Goal: Task Accomplishment & Management: Manage account settings

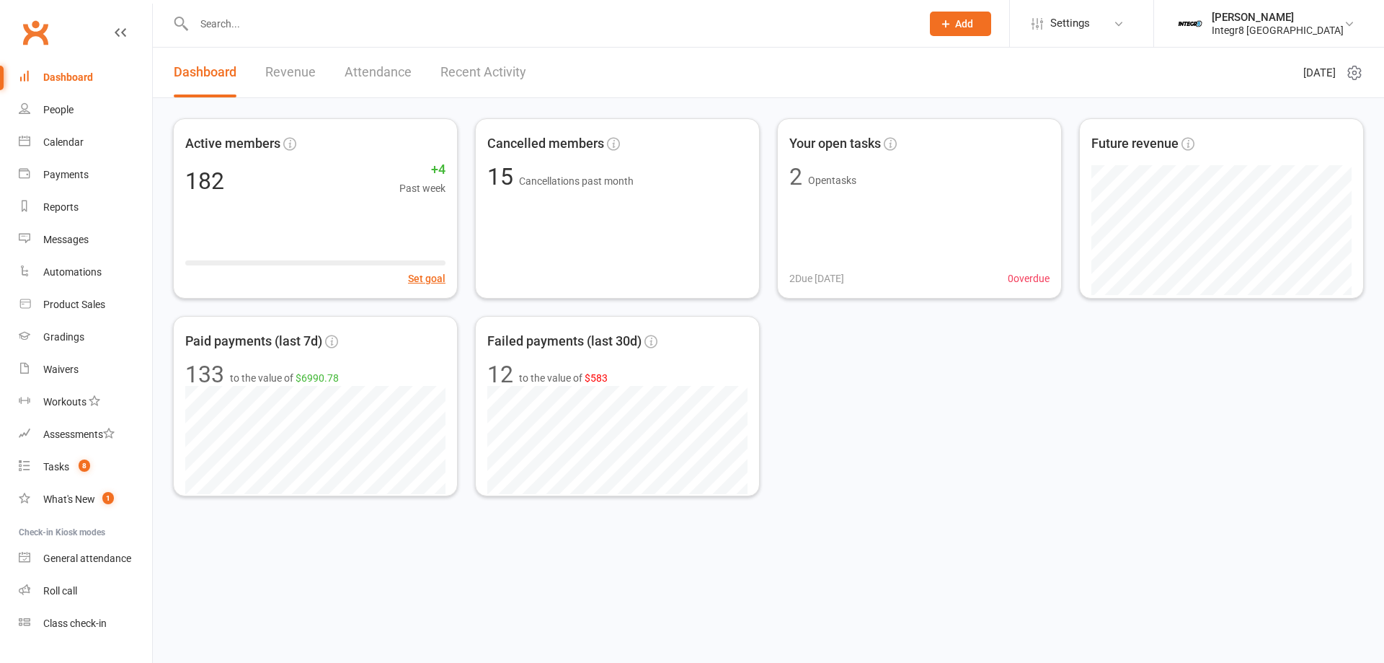
click at [1150, 19] on li "Settings Membership Plans Event Templates Appointment Types Mobile App Website …" at bounding box center [1081, 23] width 144 height 47
click at [1125, 22] on icon at bounding box center [1119, 24] width 12 height 12
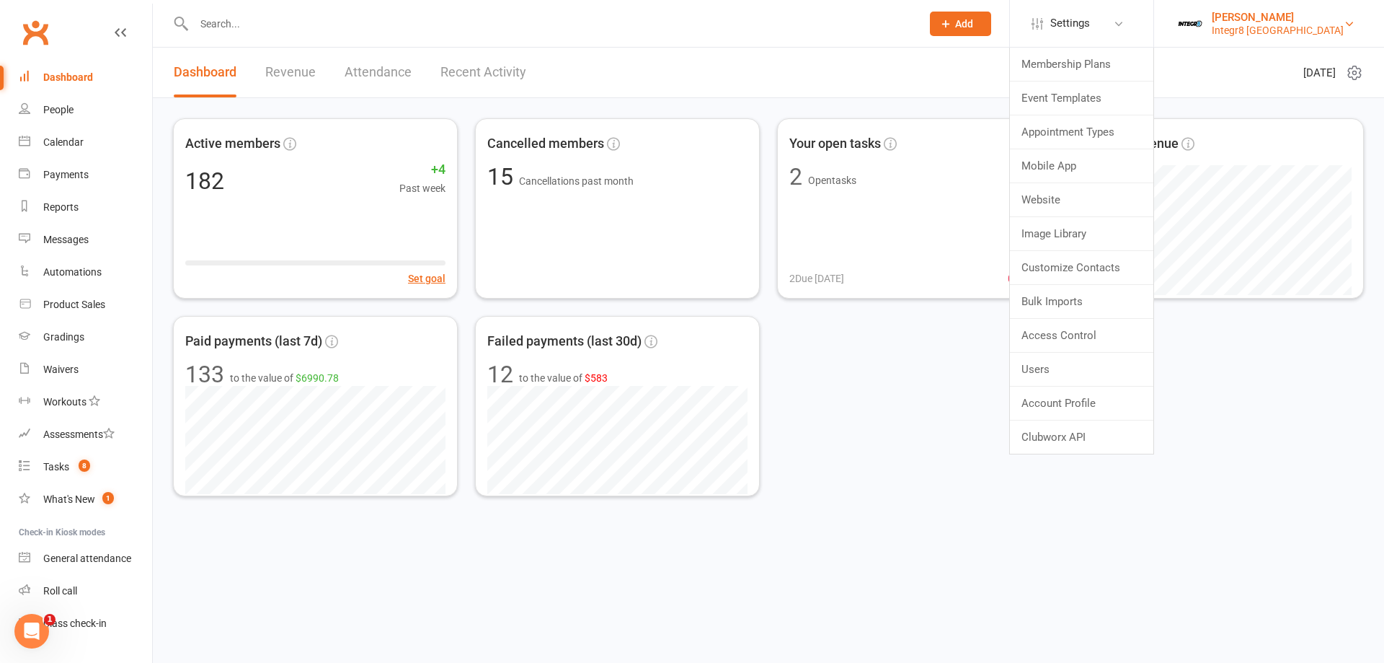
click at [1216, 36] on link "[PERSON_NAME] Integr8 [GEOGRAPHIC_DATA]" at bounding box center [1269, 23] width 187 height 29
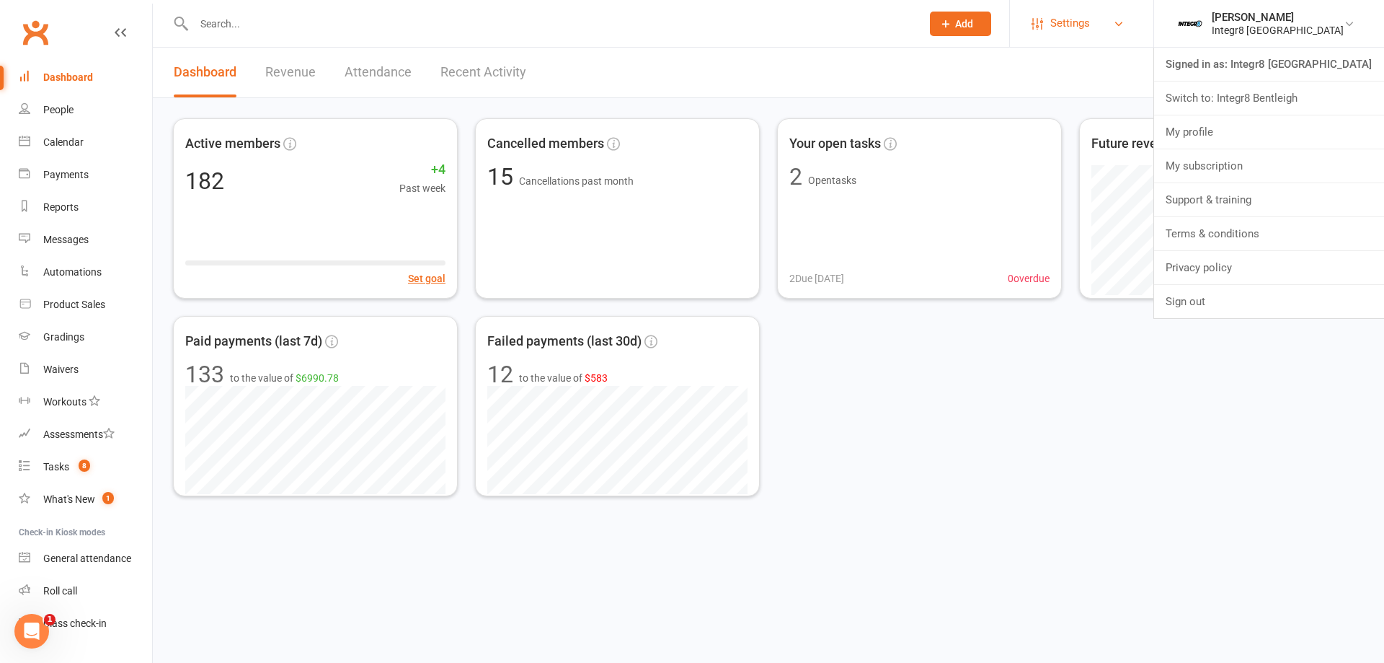
click at [1131, 12] on link "Settings" at bounding box center [1082, 23] width 100 height 32
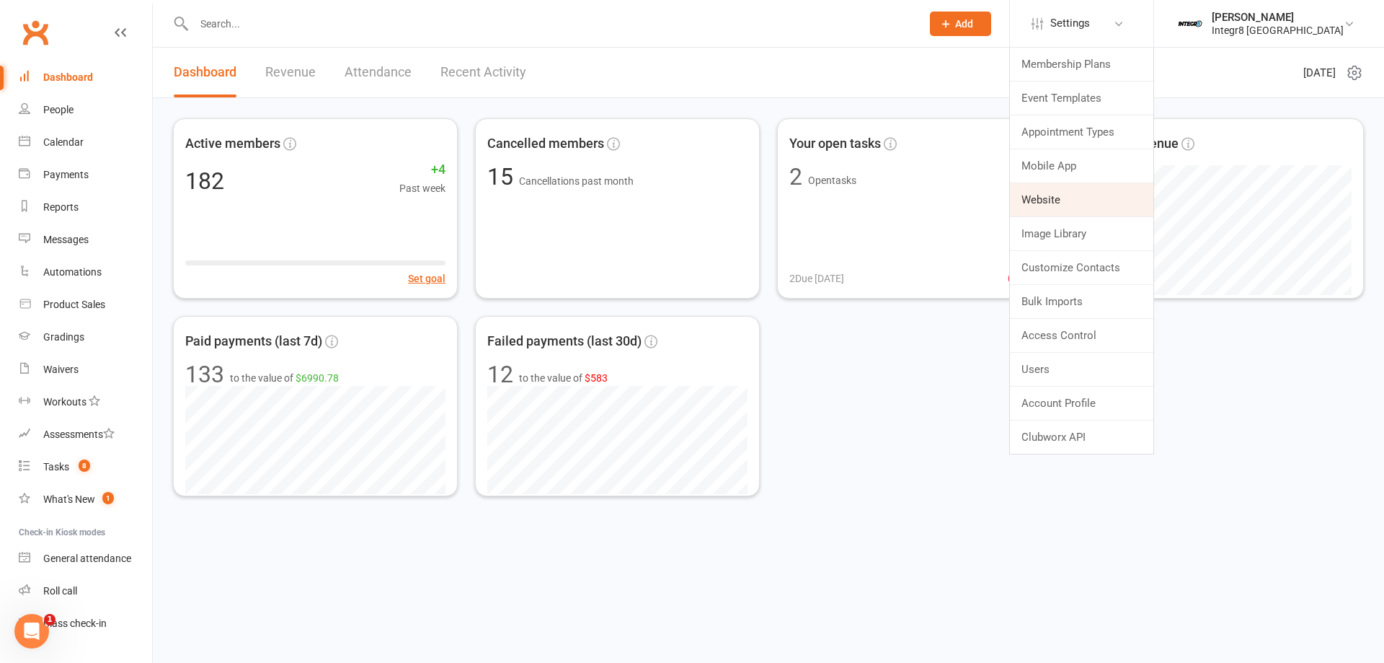
click at [1052, 207] on link "Website" at bounding box center [1081, 199] width 143 height 33
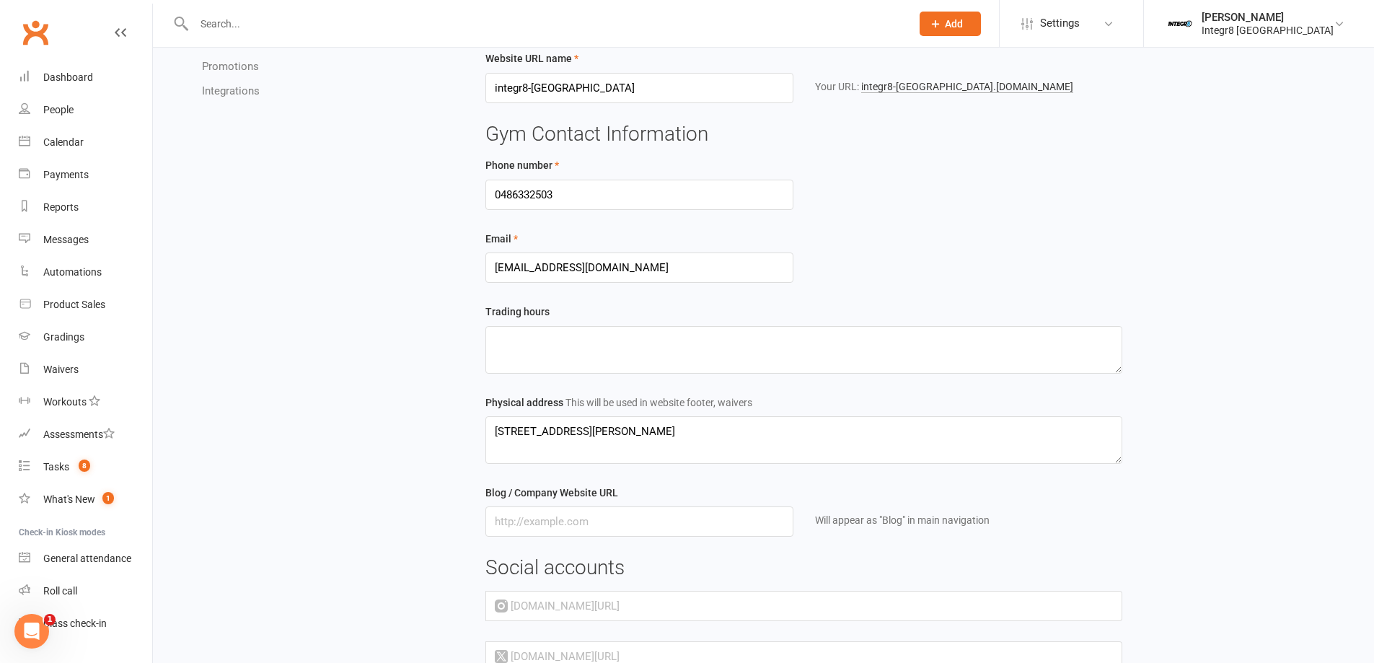
scroll to position [4, 0]
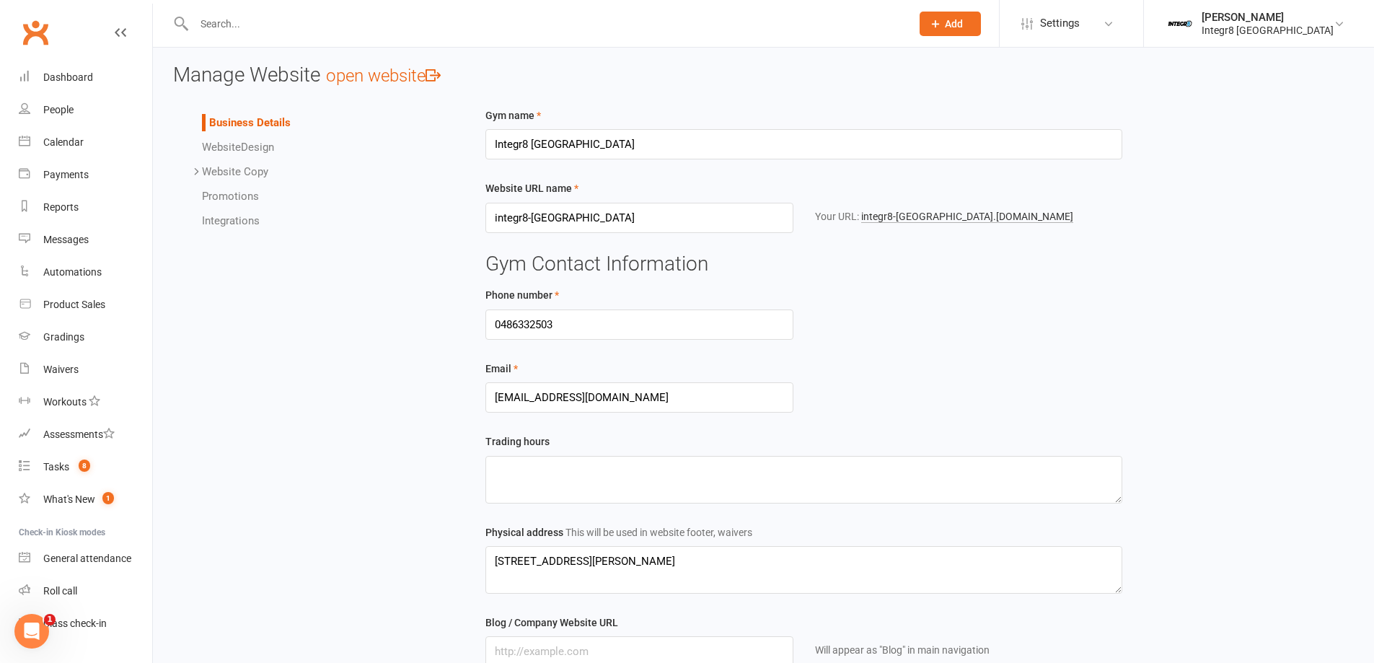
click at [239, 147] on span "Website" at bounding box center [221, 147] width 39 height 13
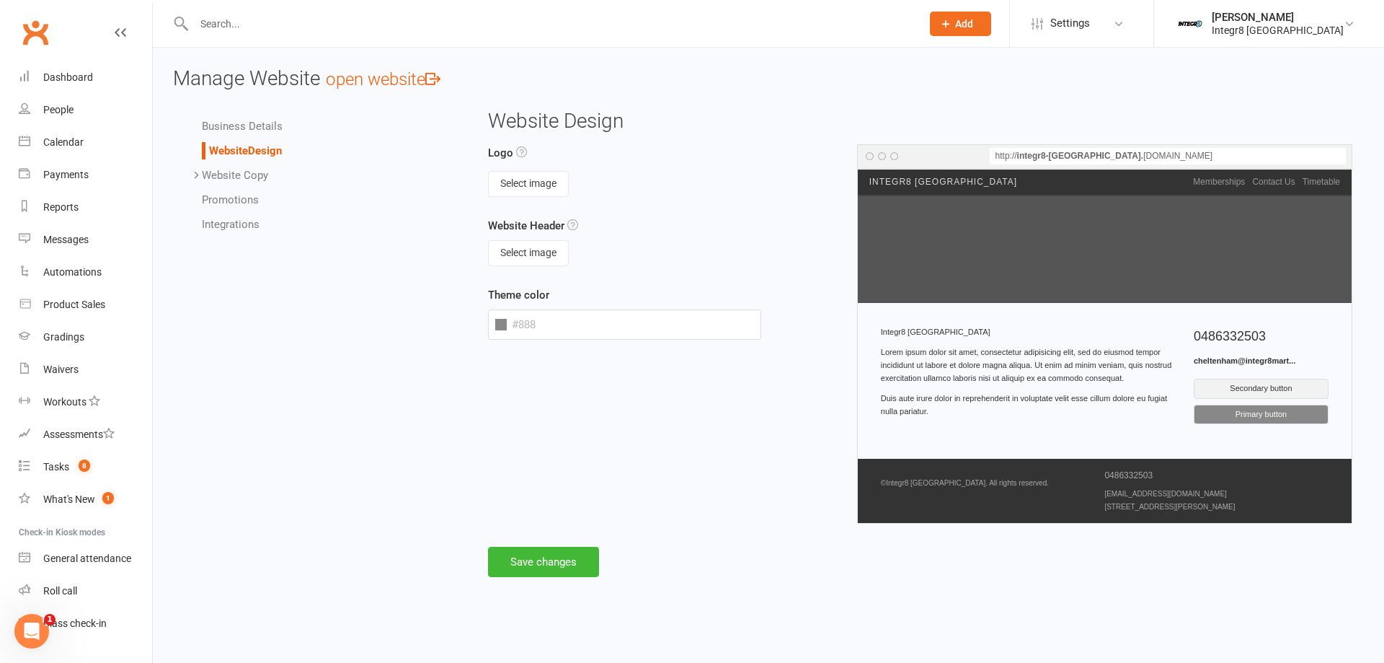
click at [234, 180] on link "Website Copy" at bounding box center [235, 175] width 66 height 13
click at [255, 217] on li "Contact Us" at bounding box center [343, 224] width 224 height 17
click at [259, 225] on link "Contact Us" at bounding box center [258, 224] width 54 height 13
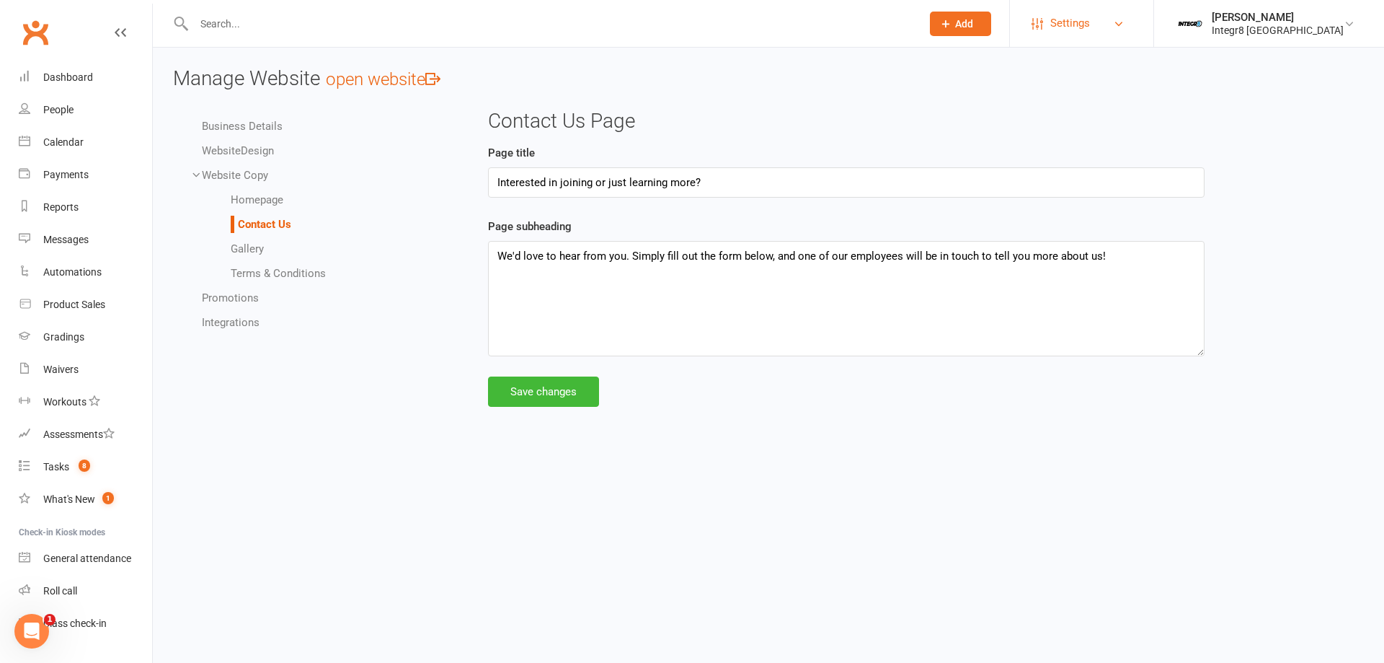
click at [1116, 26] on link "Settings" at bounding box center [1082, 23] width 100 height 32
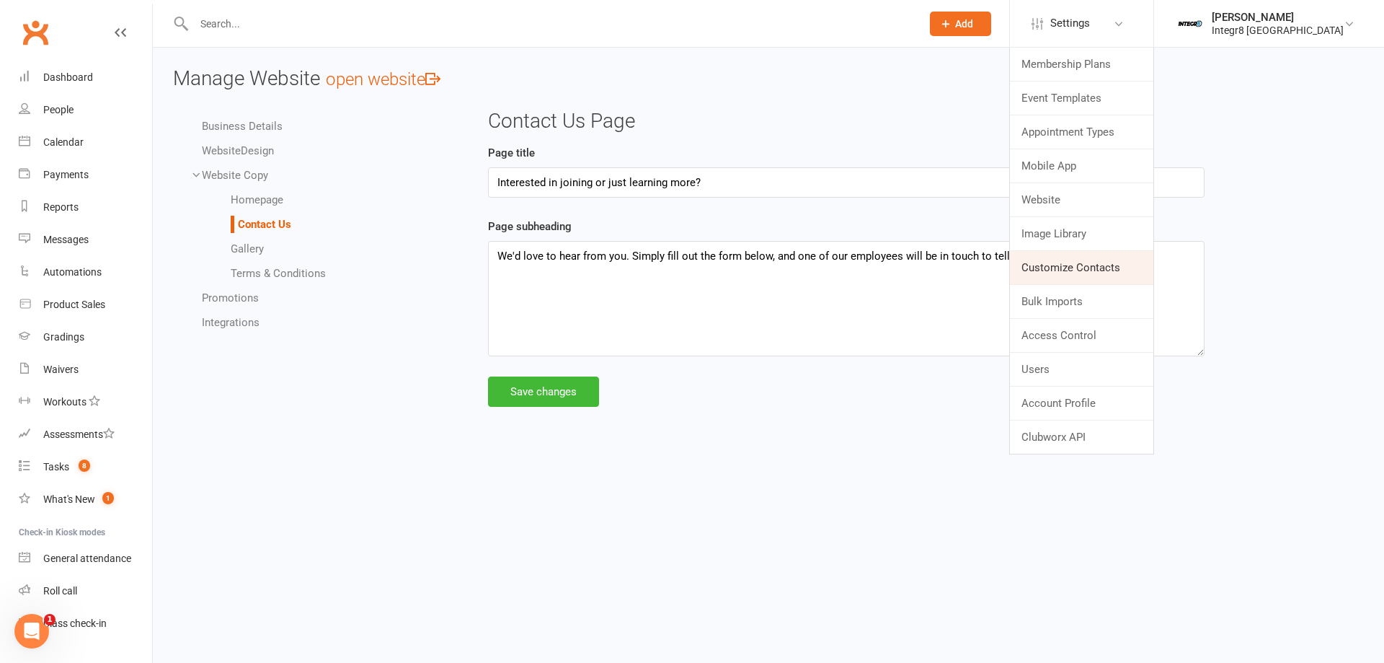
click at [1100, 270] on link "Customize Contacts" at bounding box center [1081, 267] width 143 height 33
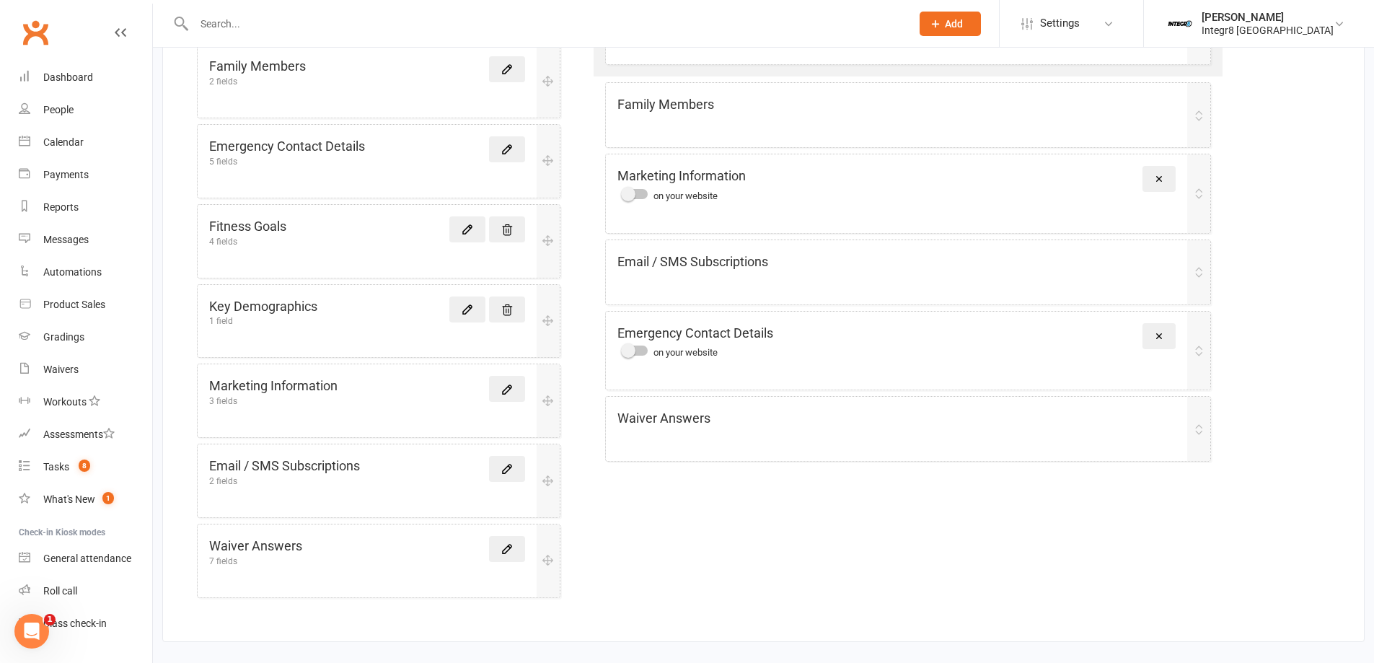
scroll to position [47, 0]
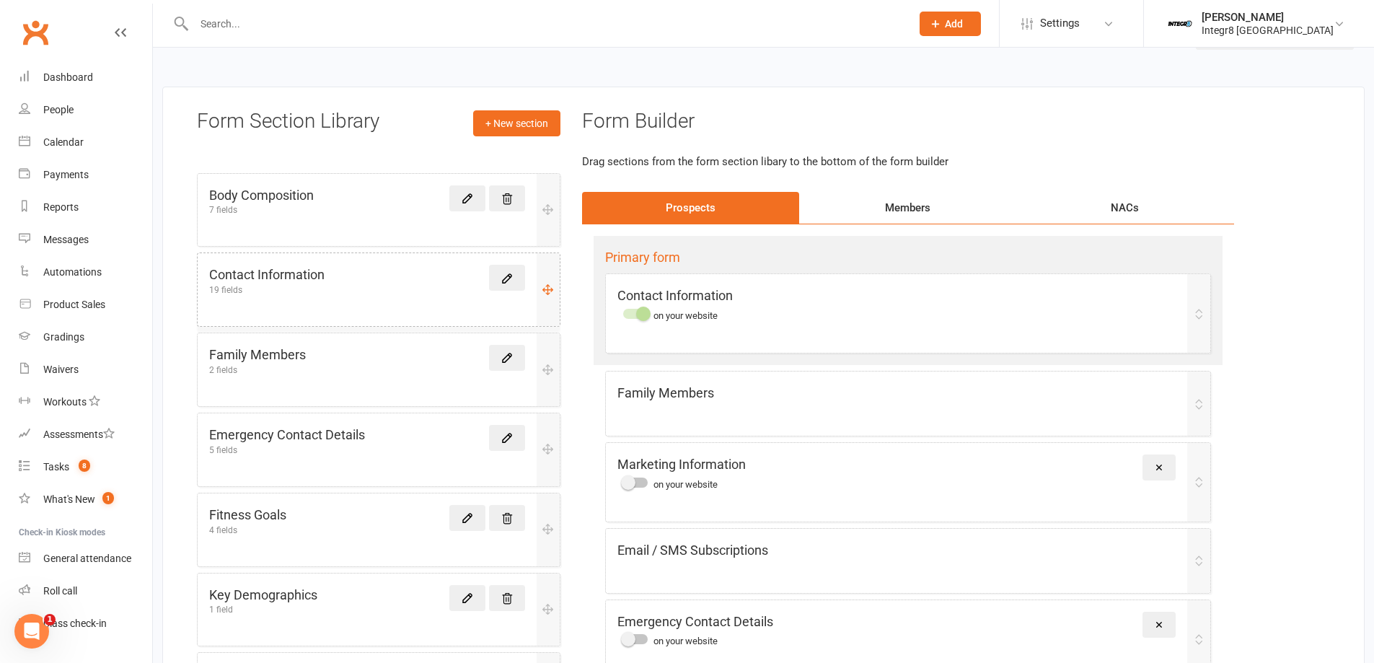
click at [442, 288] on div "Contact Information 19 fields" at bounding box center [367, 280] width 316 height 30
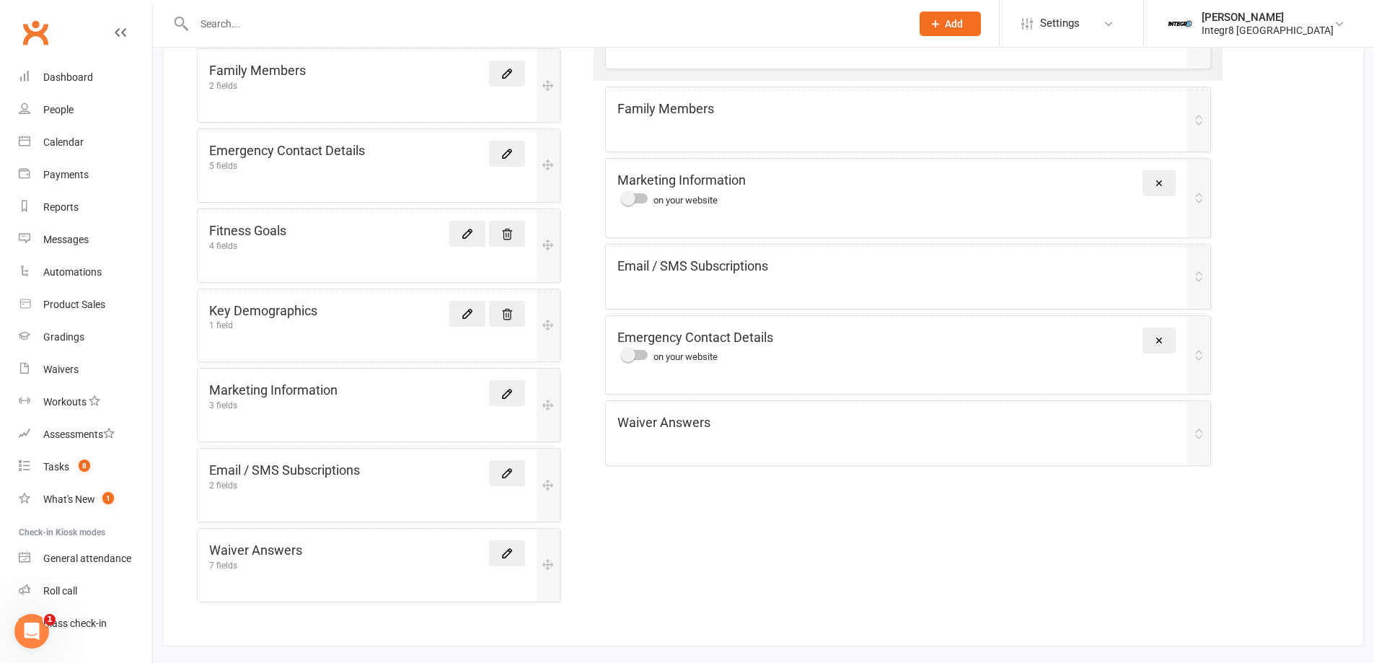
scroll to position [119, 0]
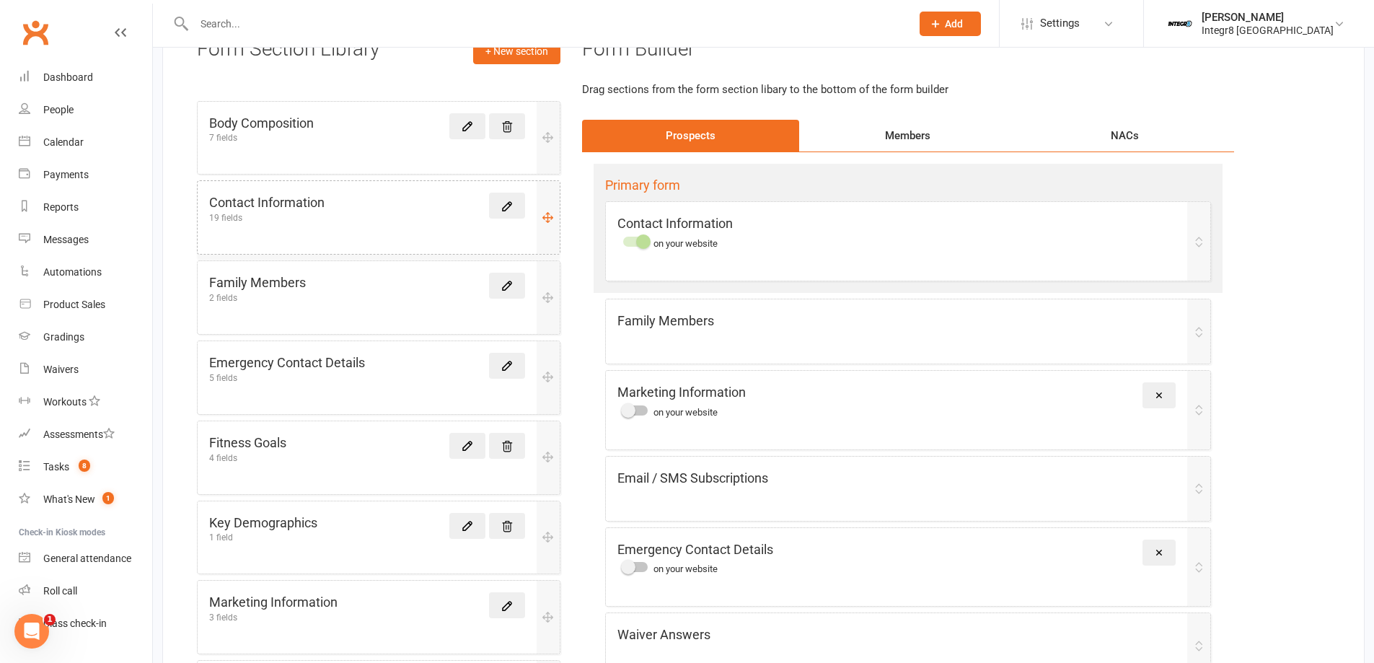
click at [345, 226] on div "Contact Information 19 fields" at bounding box center [379, 217] width 362 height 73
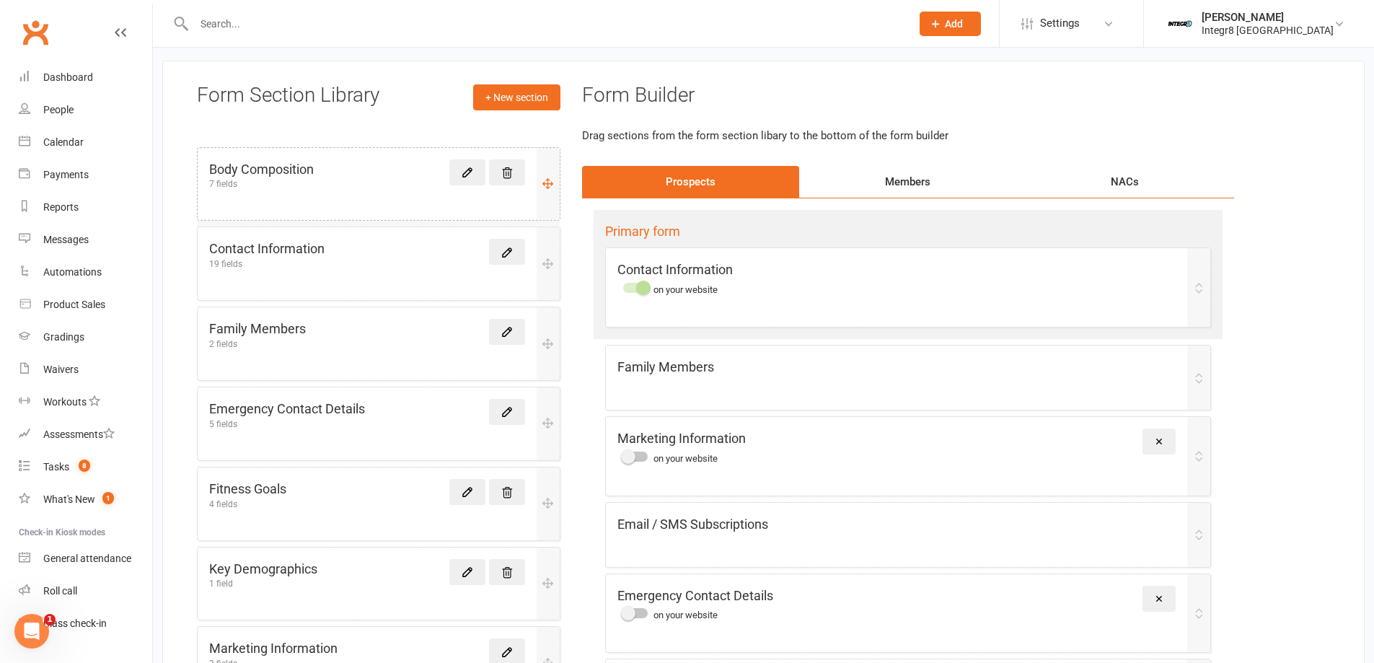
scroll to position [47, 0]
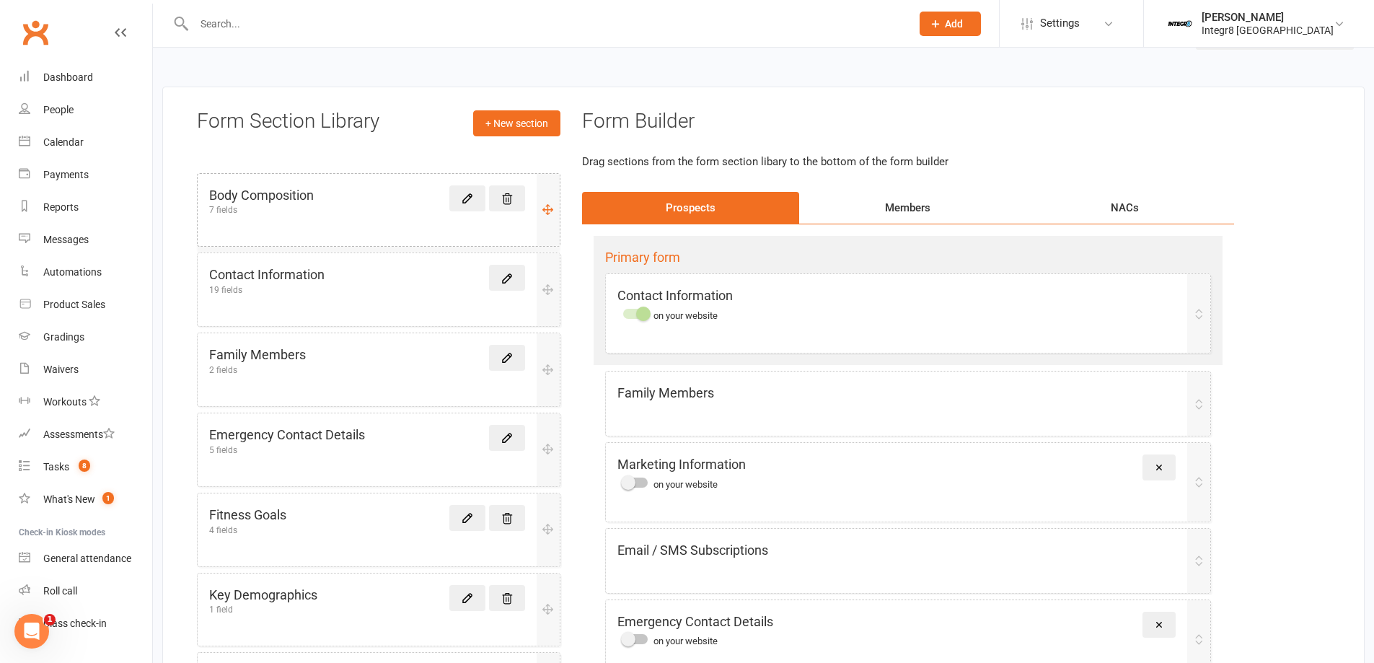
click at [373, 211] on div "Body Composition 7 fields" at bounding box center [367, 200] width 316 height 30
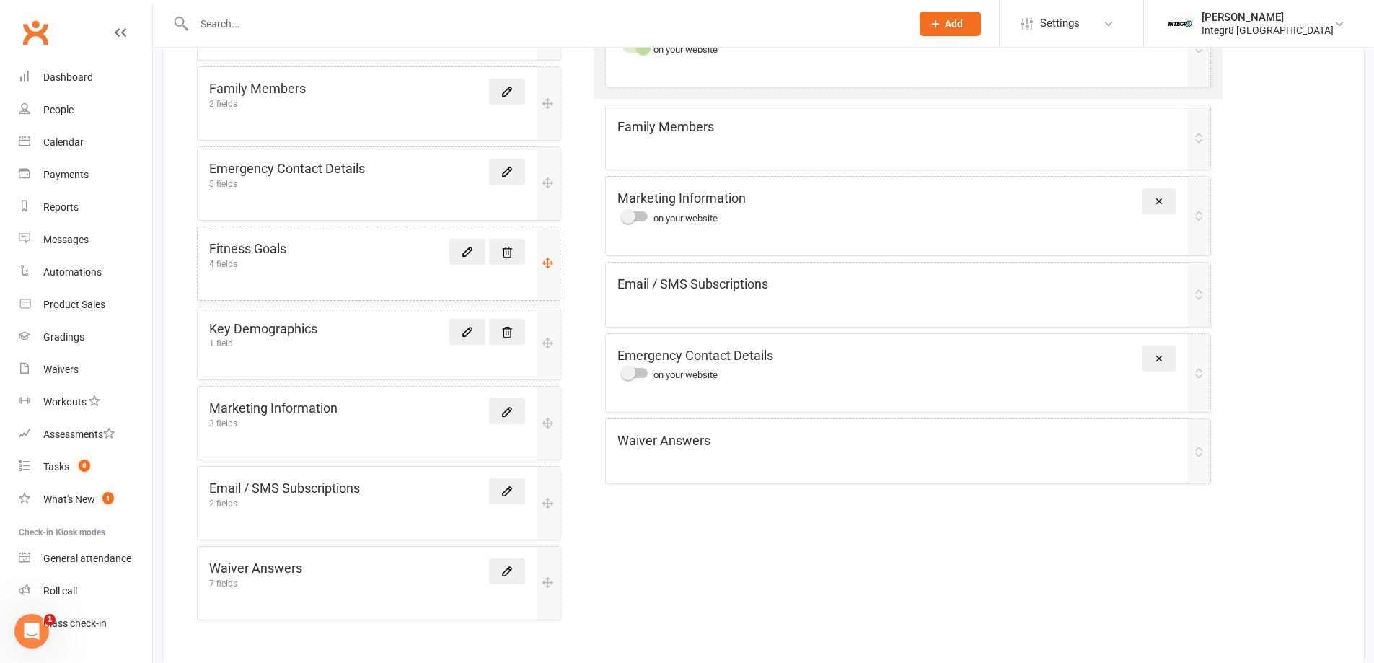
scroll to position [335, 0]
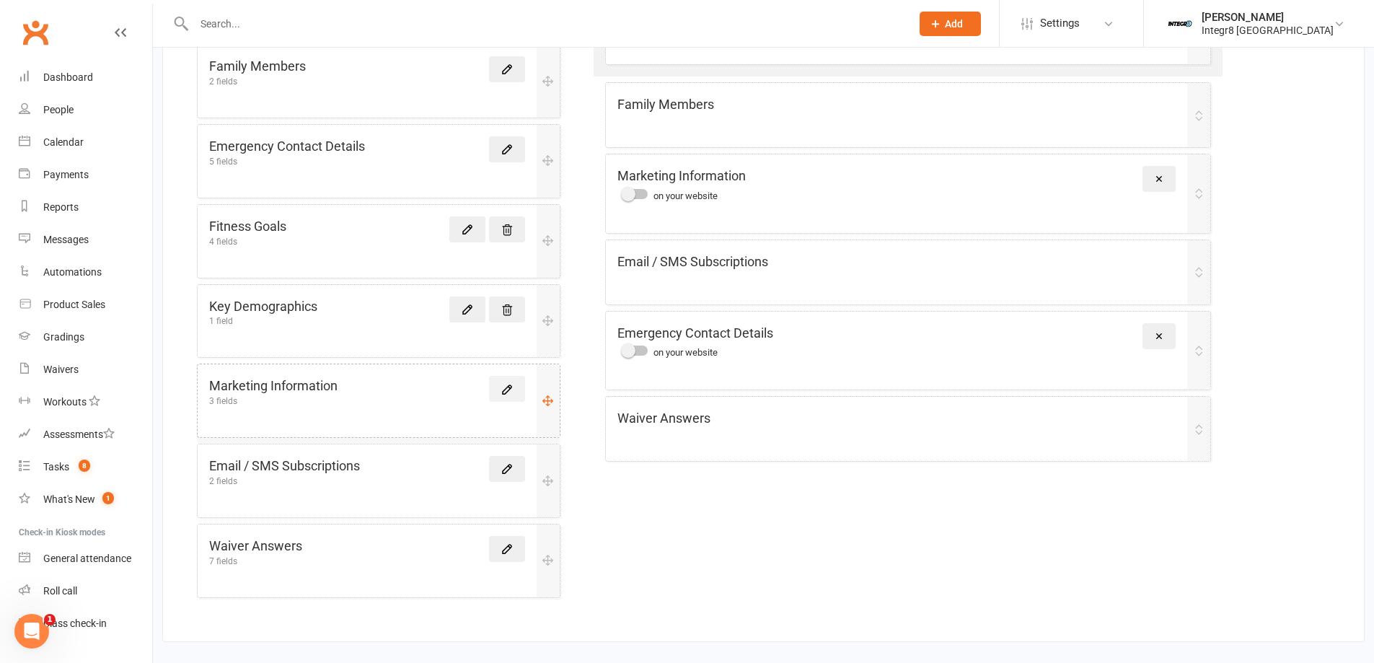
click at [503, 391] on icon at bounding box center [506, 389] width 13 height 13
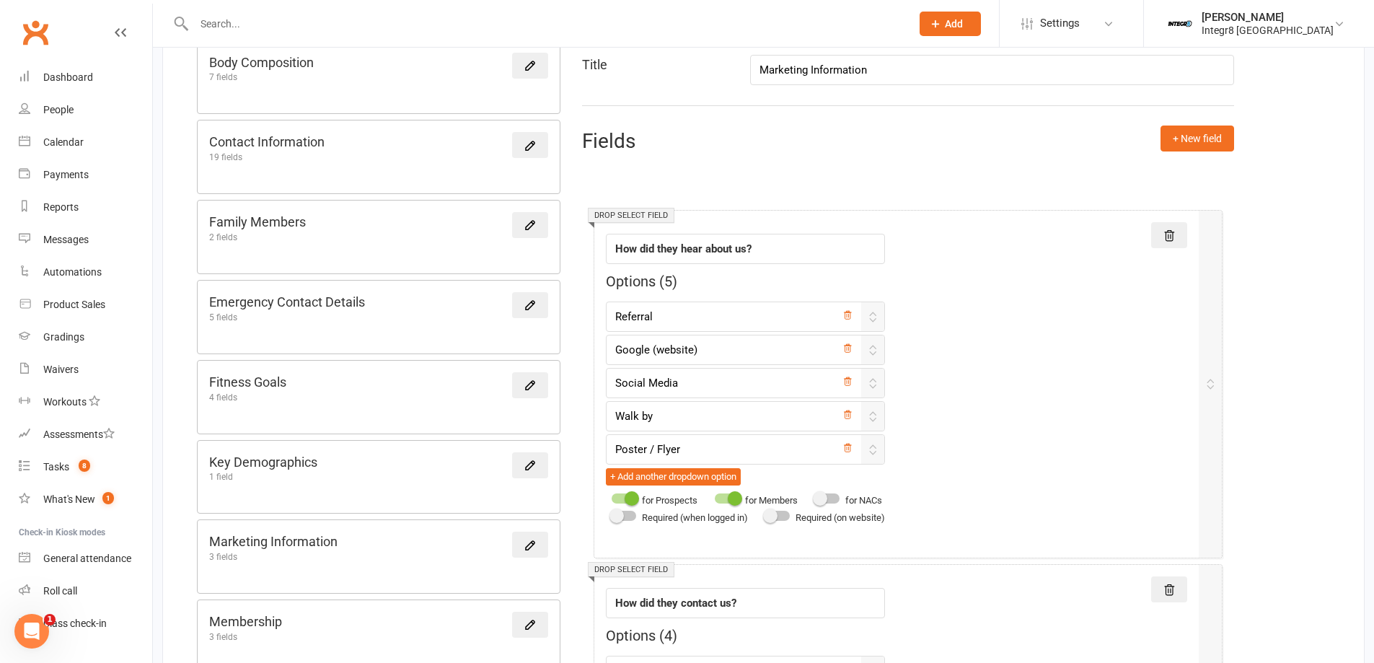
scroll to position [179, 0]
click at [529, 154] on link at bounding box center [530, 146] width 36 height 26
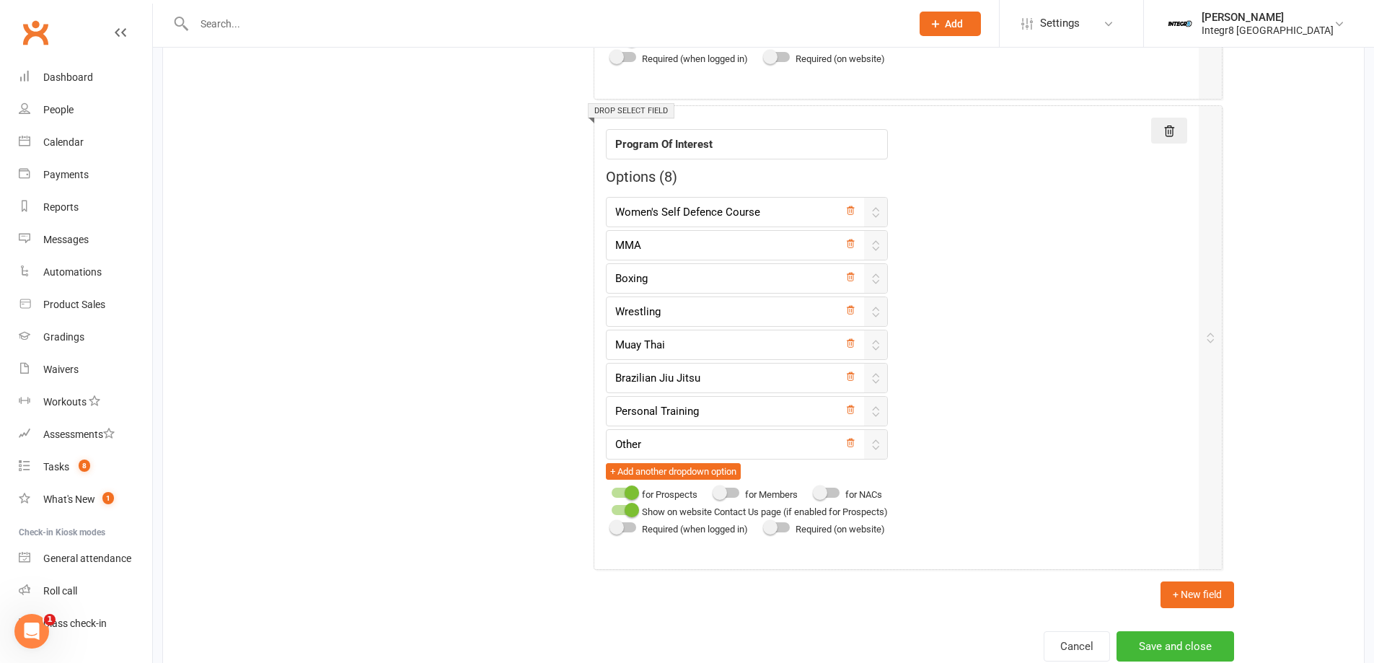
scroll to position [3389, 0]
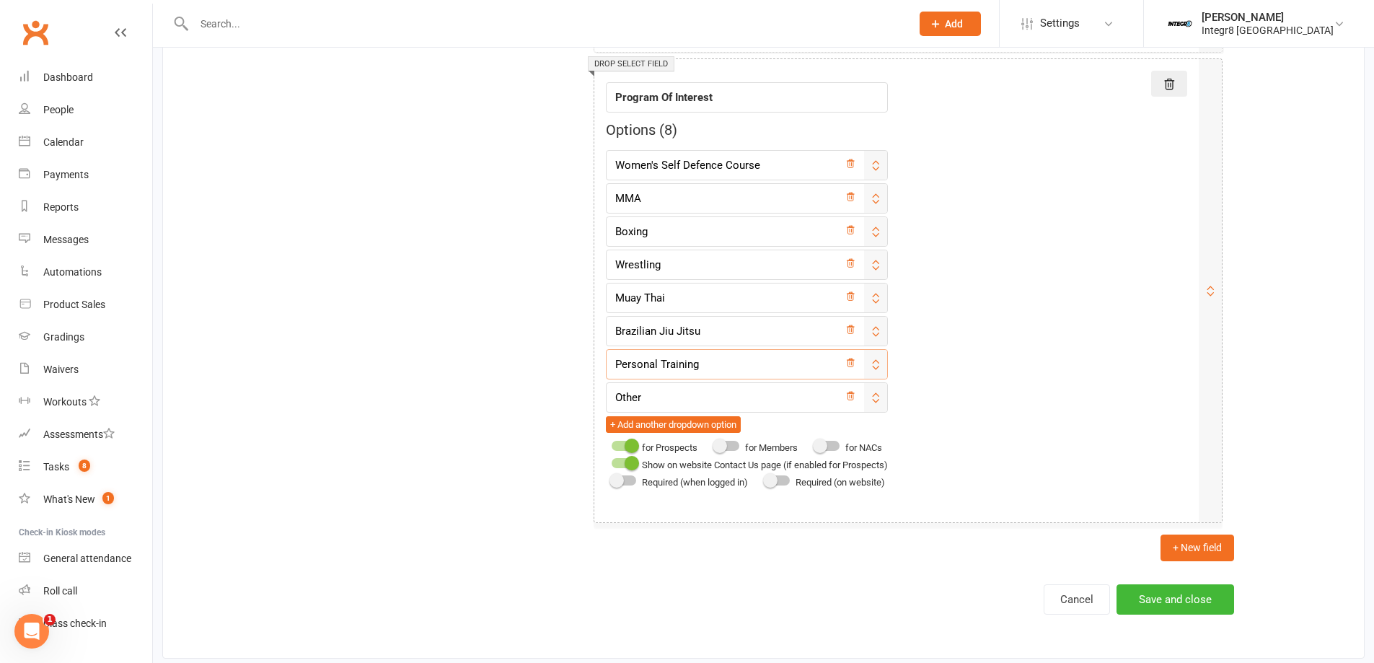
drag, startPoint x: 735, startPoint y: 359, endPoint x: 616, endPoint y: 367, distance: 118.5
click at [616, 367] on input "Personal Training" at bounding box center [747, 364] width 282 height 30
type input "Kids & Teens"
click at [936, 301] on div "Field label Program Of Interest Options ( 8 ) Women's Self Defence Course MMA B…" at bounding box center [896, 281] width 581 height 420
drag, startPoint x: 892, startPoint y: 364, endPoint x: 888, endPoint y: 166, distance: 198.3
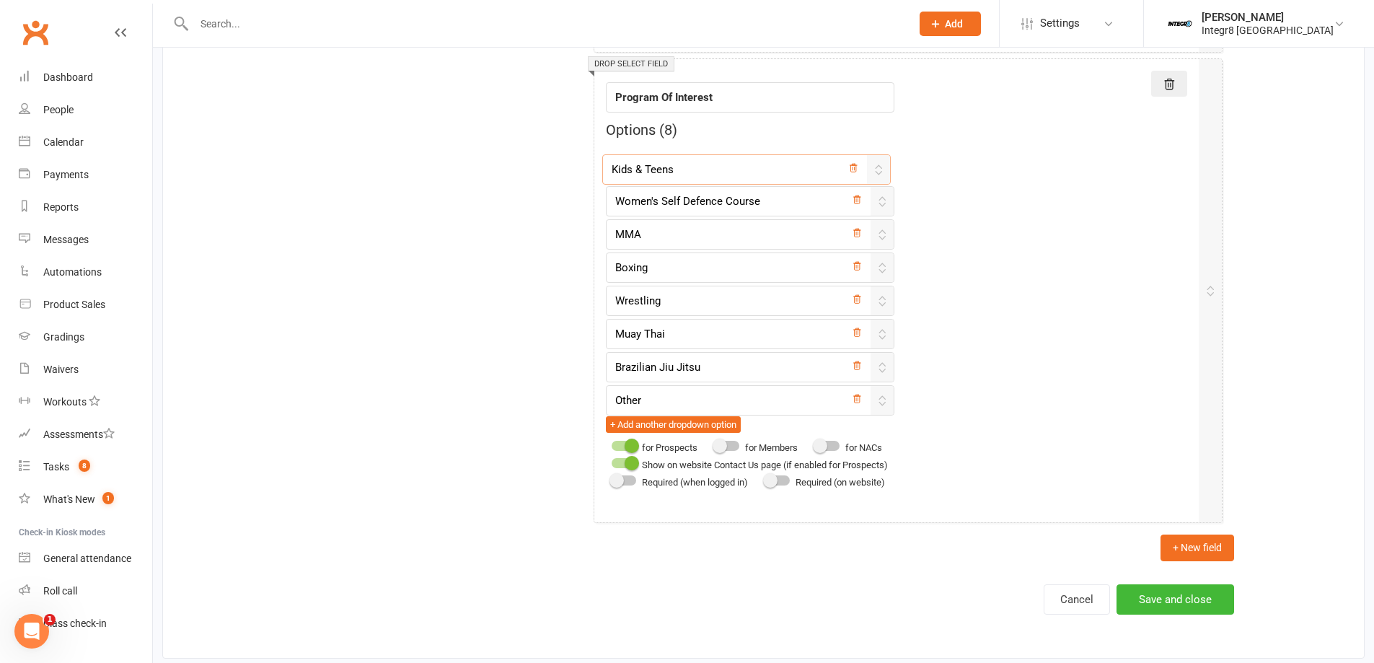
type input "Kids & Teens"
type input "Women's Self Defence Course"
type input "MMA"
type input "Boxing"
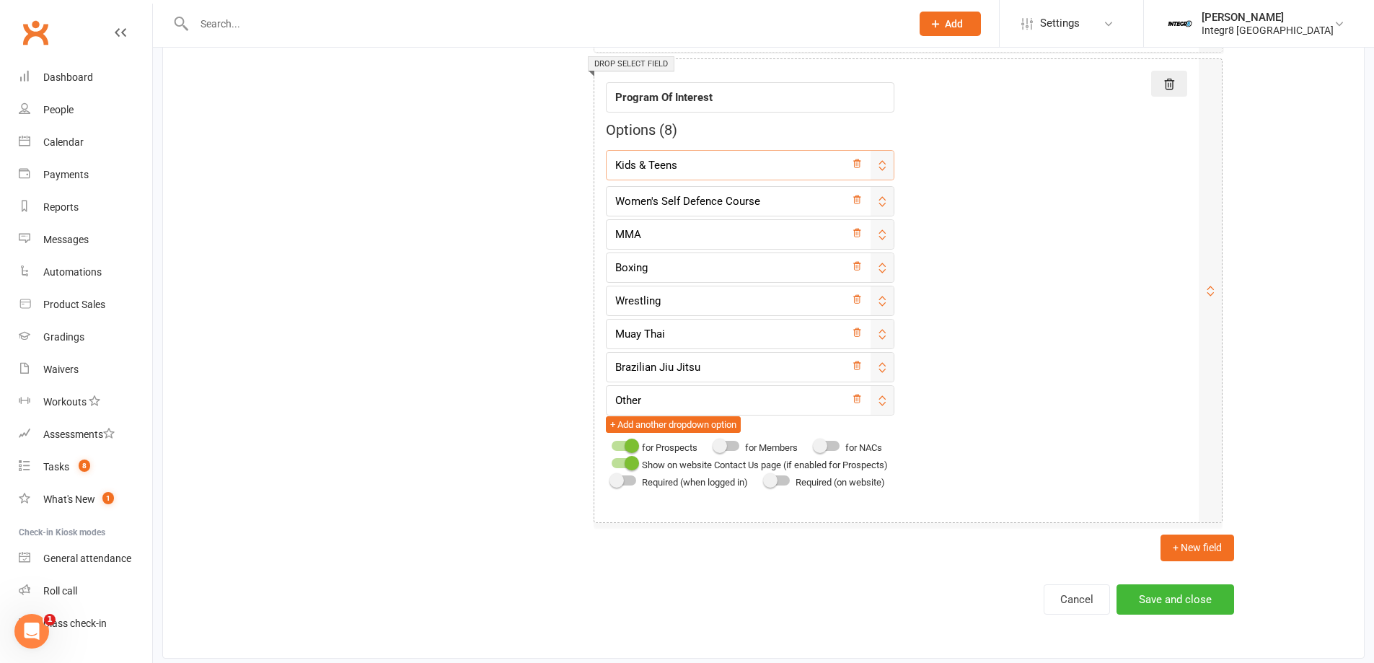
type input "Wrestling"
type input "Muay Thai"
type input "Brazilian Jiu Jitsu"
drag, startPoint x: 880, startPoint y: 196, endPoint x: 878, endPoint y: 372, distance: 175.9
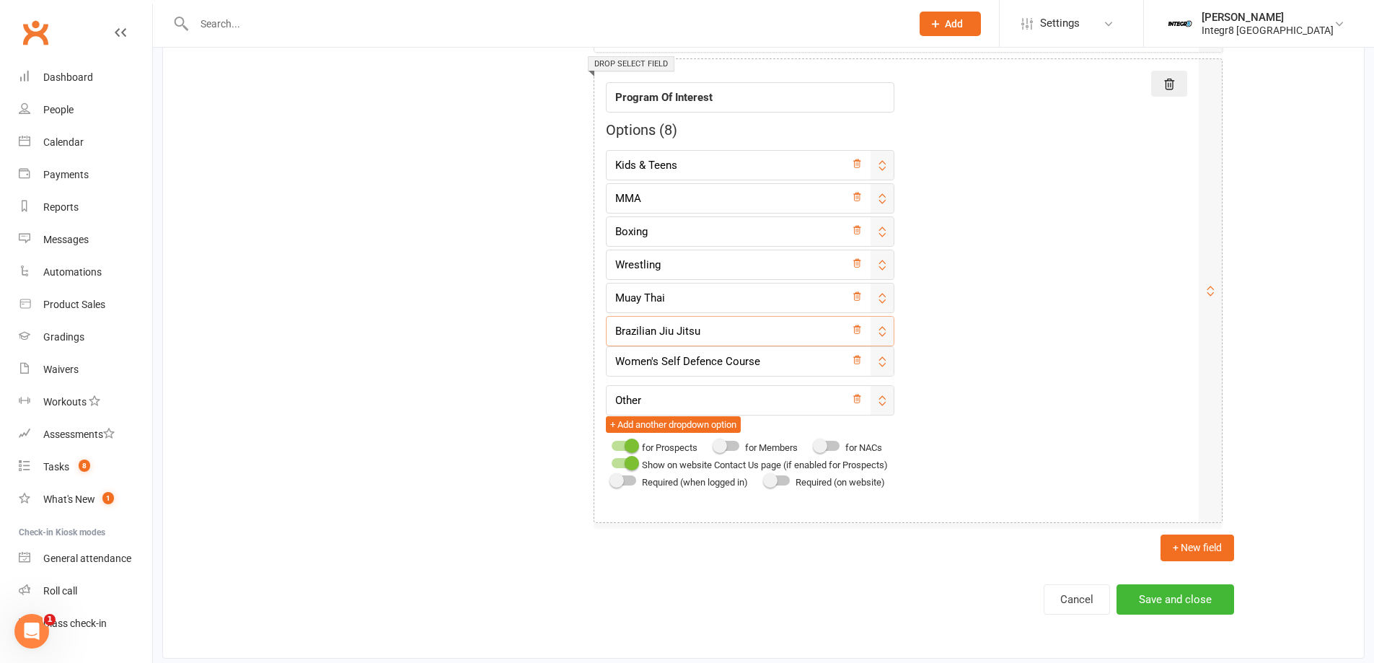
type input "MMA"
type input "Boxing"
type input "Wrestling"
type input "Muay Thai"
type input "Brazilian Jiu Jitsu"
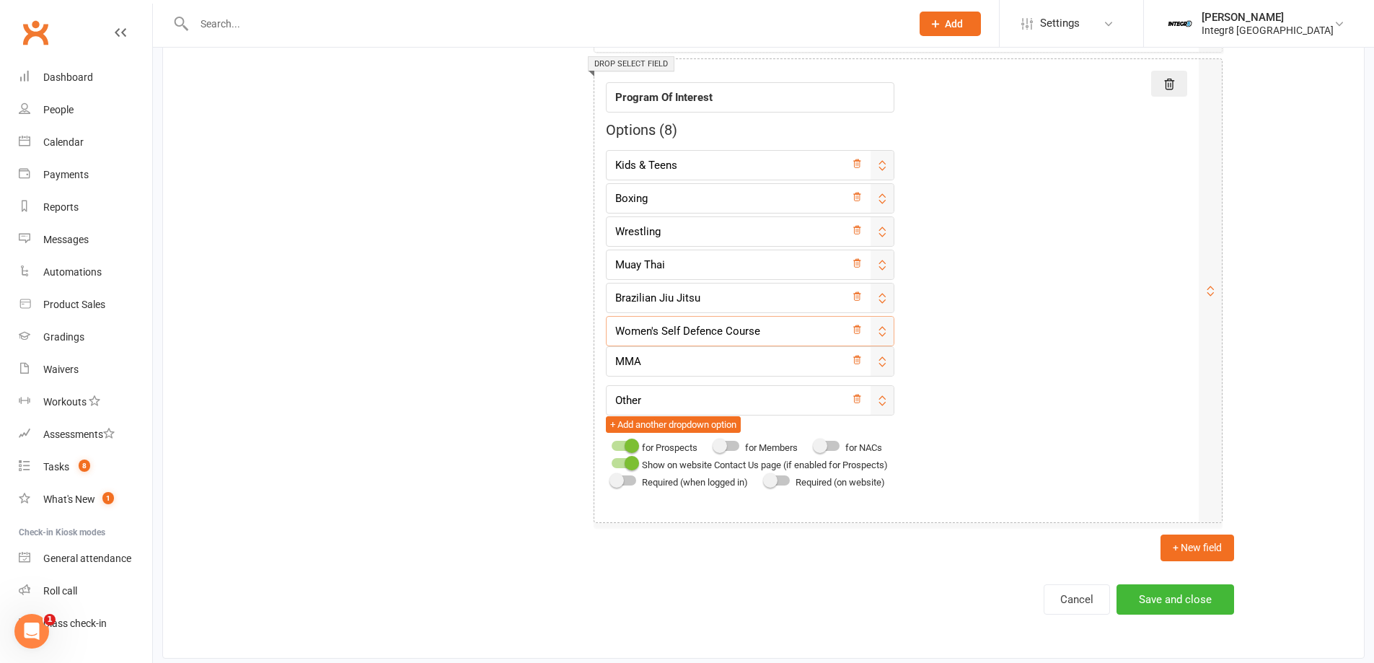
click at [1033, 335] on div "Field label Program Of Interest Options ( 8 ) Kids & Teens MMA Boxing Wrestling…" at bounding box center [896, 281] width 581 height 420
type input "Women's Self Defence Course"
click at [1170, 602] on button "Save and close" at bounding box center [1175, 599] width 118 height 30
